Goal: Find specific page/section: Find specific page/section

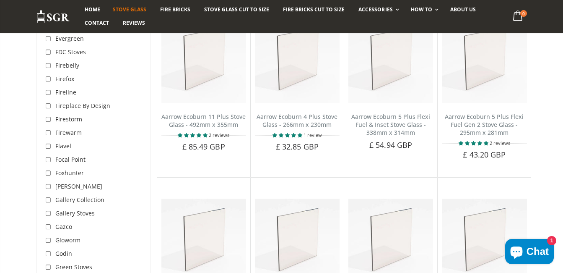
scroll to position [1248, 0]
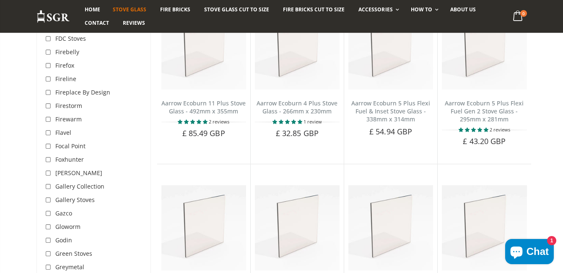
click at [73, 182] on span "Gallery Collection" at bounding box center [79, 186] width 49 height 8
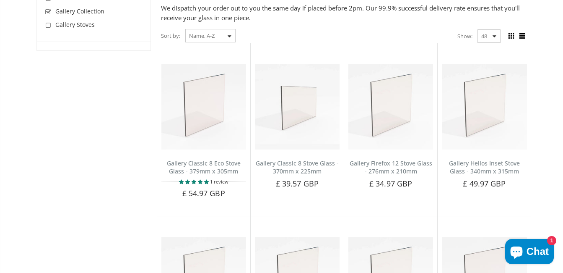
scroll to position [32, 0]
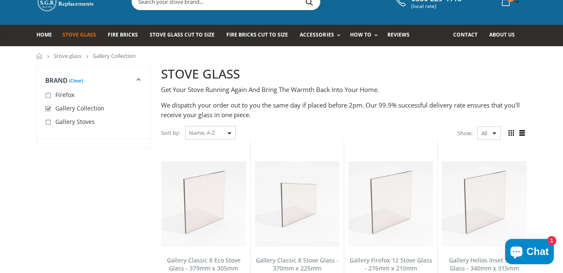
click at [78, 123] on span "Gallery Stoves" at bounding box center [74, 121] width 39 height 8
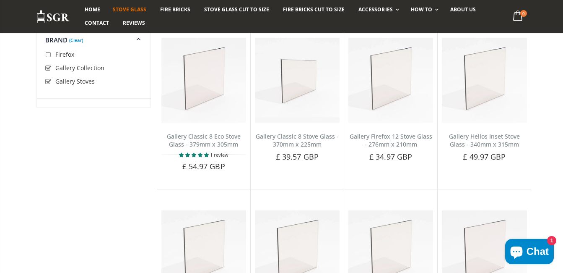
scroll to position [157, 0]
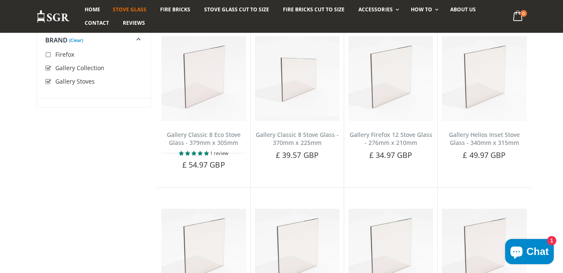
click at [49, 68] on input "checkbox" at bounding box center [49, 68] width 8 height 8
checkbox input "false"
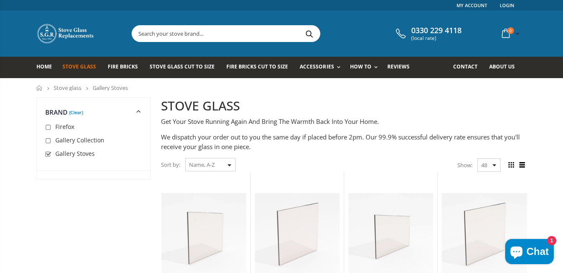
click at [76, 113] on link "(Clear)" at bounding box center [76, 112] width 14 height 2
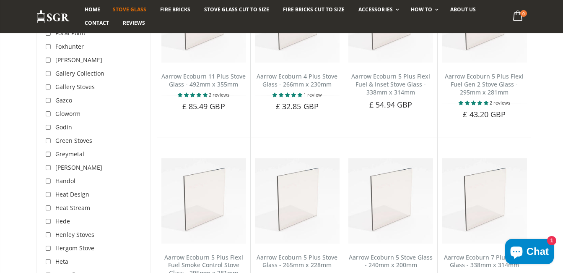
scroll to position [1289, 0]
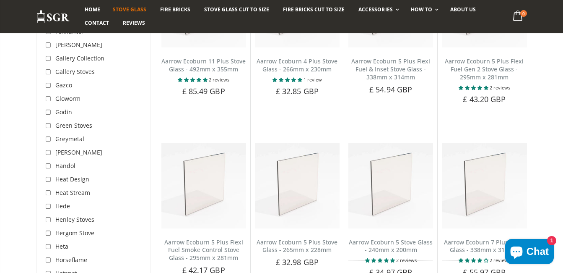
click at [64, 266] on div "Hotspot" at bounding box center [61, 272] width 32 height 13
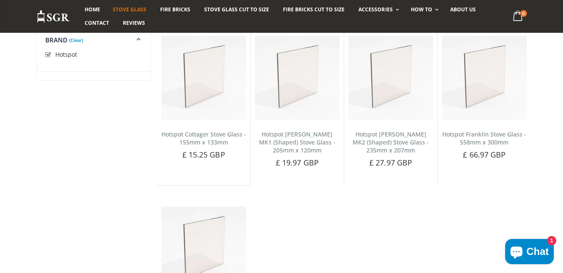
scroll to position [116, 0]
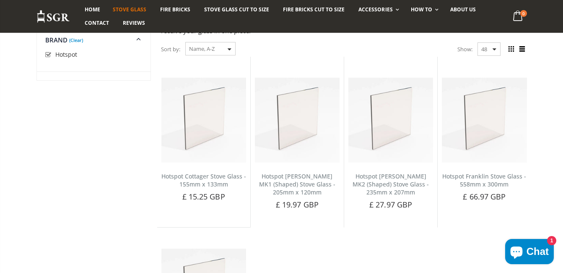
click at [78, 41] on link "(Clear)" at bounding box center [76, 40] width 14 height 2
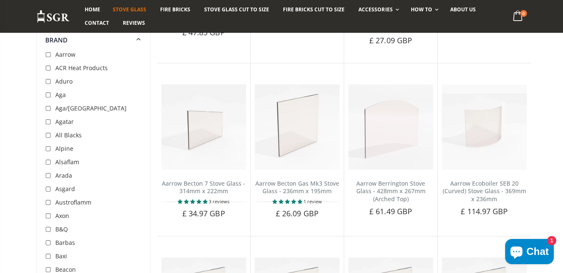
scroll to position [1038, 0]
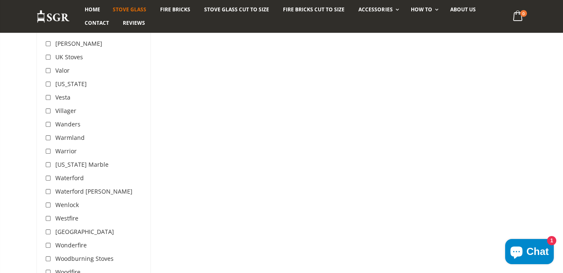
scroll to position [2673, 0]
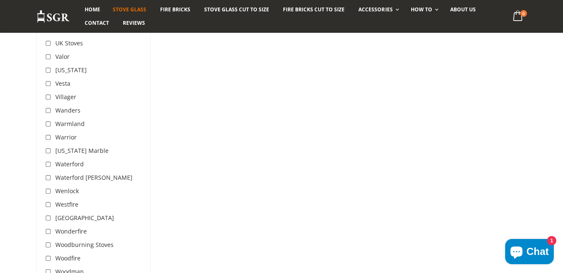
drag, startPoint x: 19, startPoint y: 106, endPoint x: 23, endPoint y: 94, distance: 11.9
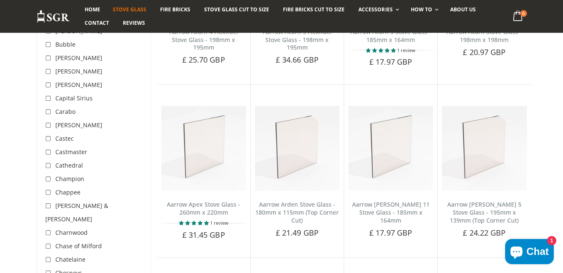
scroll to position [459, 0]
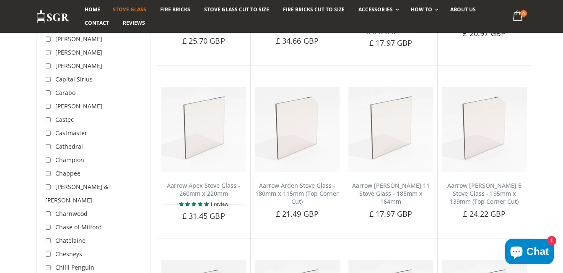
click at [60, 223] on span "Chase of Milford" at bounding box center [78, 227] width 47 height 8
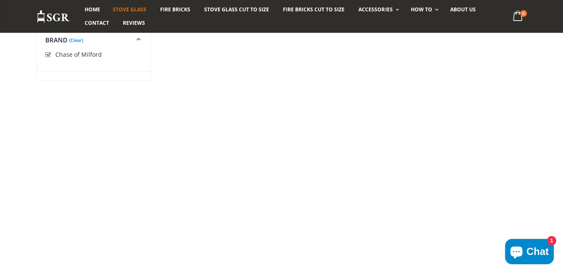
scroll to position [158, 0]
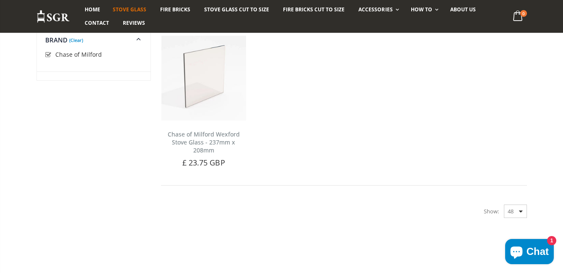
click at [76, 39] on link "(Clear)" at bounding box center [76, 40] width 14 height 2
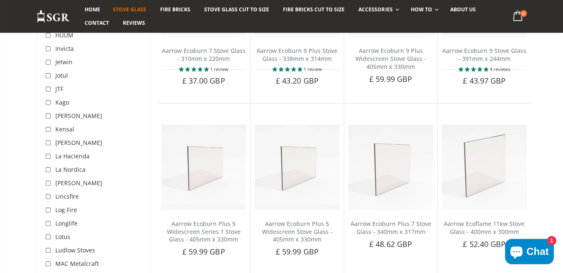
scroll to position [1667, 0]
